Goal: Navigation & Orientation: Find specific page/section

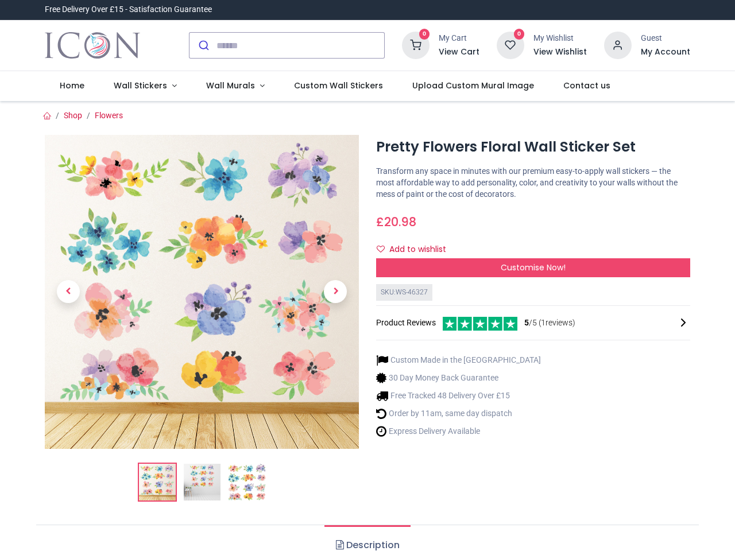
click at [367, 275] on div "× Trustpilot Product Reviews 5 /5 ( 1 reviews) [PERSON_NAME] Absolutely love th…" at bounding box center [532, 272] width 331 height 9
click at [288, 45] on input "search" at bounding box center [300, 45] width 168 height 25
click at [301, 45] on input "search" at bounding box center [300, 45] width 168 height 25
click at [461, 52] on h6 "View Cart" at bounding box center [458, 51] width 41 height 11
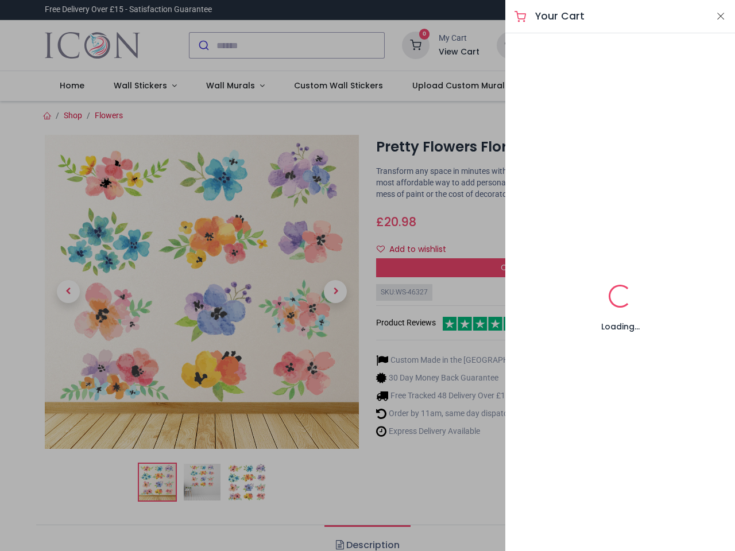
click at [618, 44] on div at bounding box center [367, 275] width 735 height 551
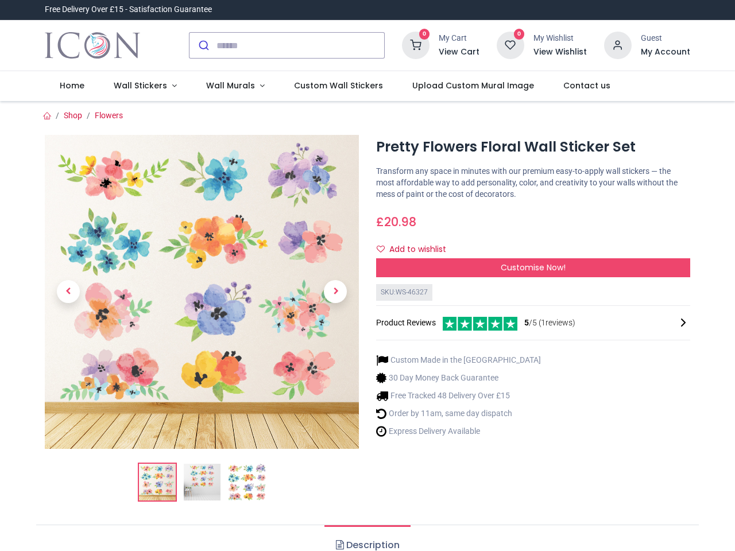
click at [665, 52] on h6 "My Account" at bounding box center [664, 51] width 49 height 11
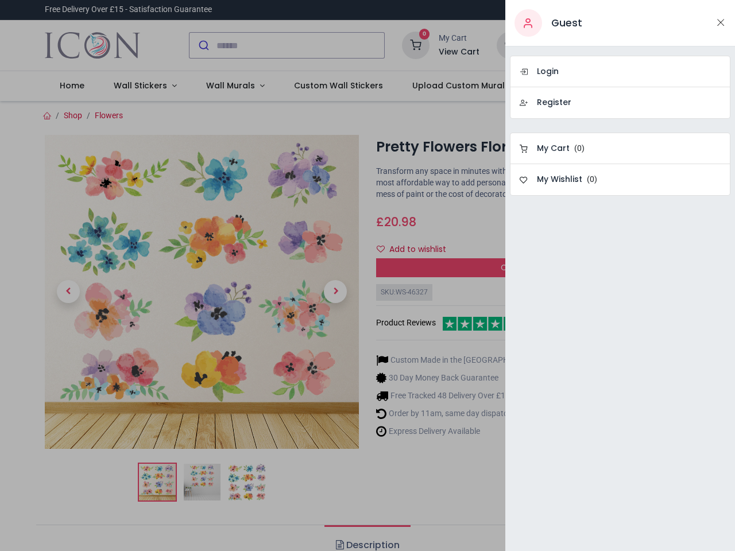
click at [142, 86] on div at bounding box center [367, 275] width 735 height 551
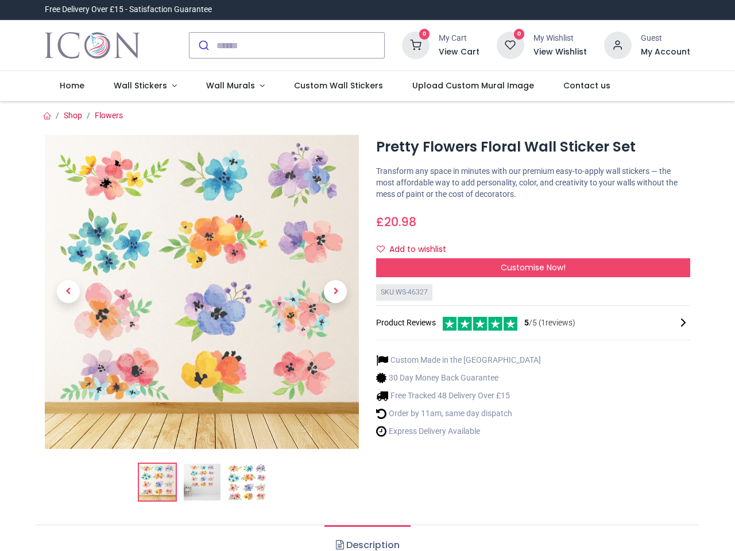
click at [230, 86] on span "Wall Murals" at bounding box center [230, 85] width 49 height 11
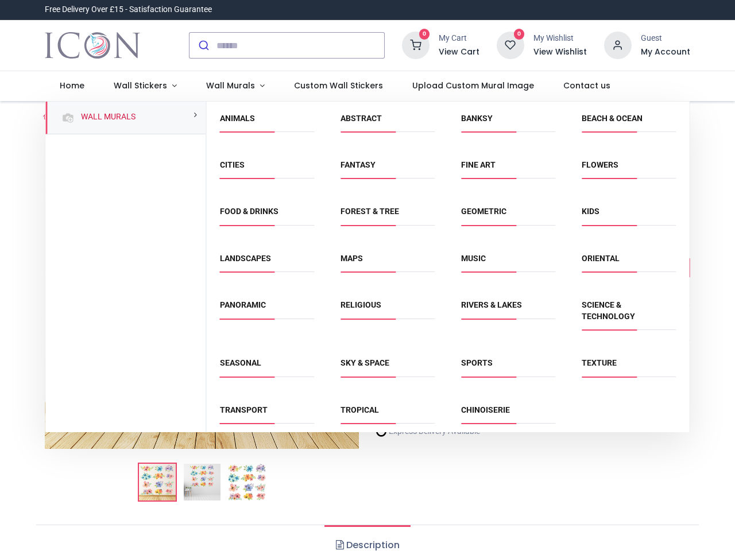
click at [366, 326] on div "Religious" at bounding box center [387, 317] width 121 height 58
